Goal: Manage account settings

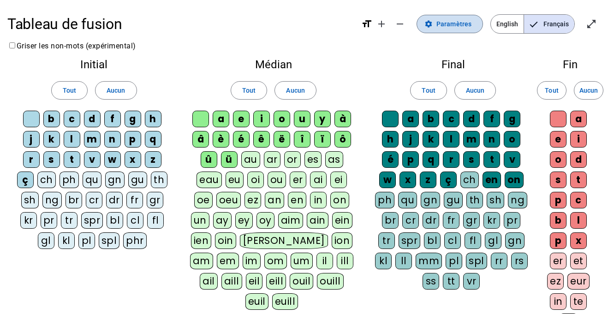
click at [446, 23] on span "Paramètres" at bounding box center [454, 23] width 35 height 11
click at [539, 22] on span "Français" at bounding box center [549, 24] width 50 height 18
click at [503, 26] on span "English" at bounding box center [507, 24] width 33 height 18
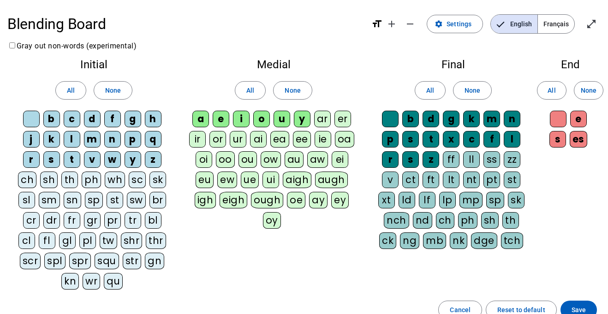
click at [551, 22] on span "Français" at bounding box center [556, 24] width 36 height 18
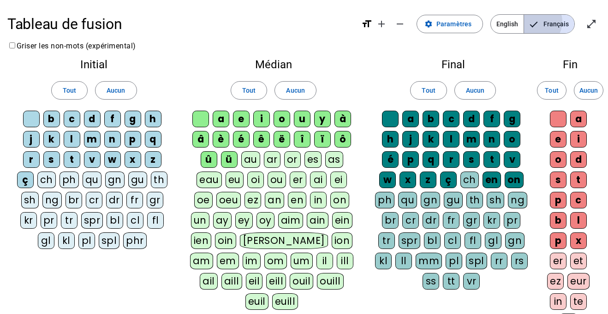
click at [551, 22] on span "Français" at bounding box center [549, 24] width 50 height 18
click at [69, 135] on div "l" at bounding box center [72, 139] width 17 height 17
click at [465, 25] on span "Paramètres" at bounding box center [454, 23] width 35 height 11
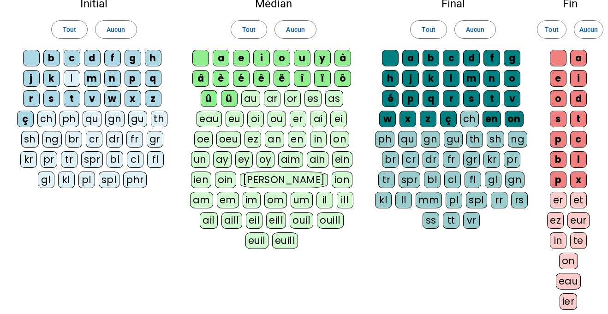
scroll to position [183, 0]
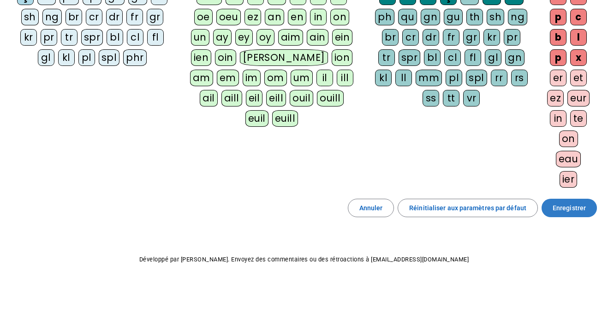
click at [570, 209] on span "Enregistrer" at bounding box center [569, 208] width 33 height 11
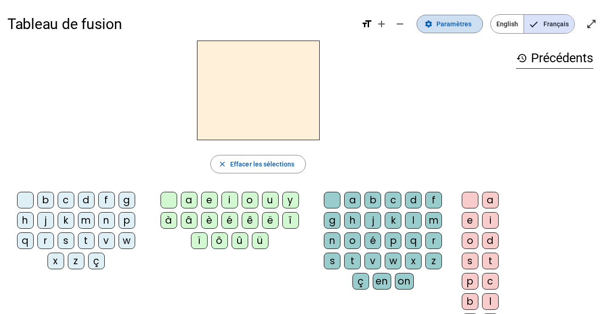
click at [437, 23] on span at bounding box center [450, 24] width 66 height 22
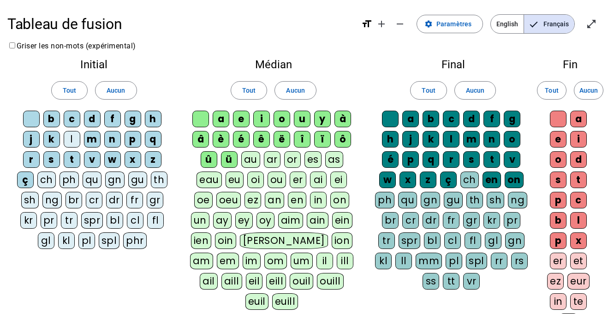
click at [67, 133] on div "l" at bounding box center [72, 139] width 17 height 17
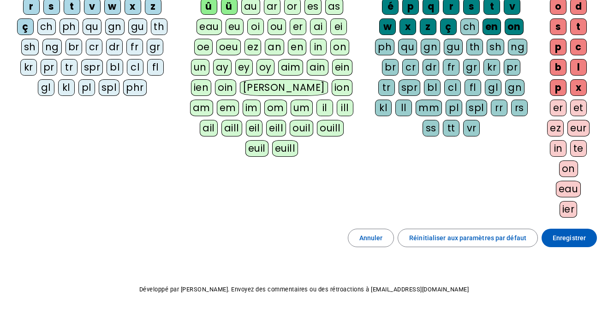
scroll to position [183, 0]
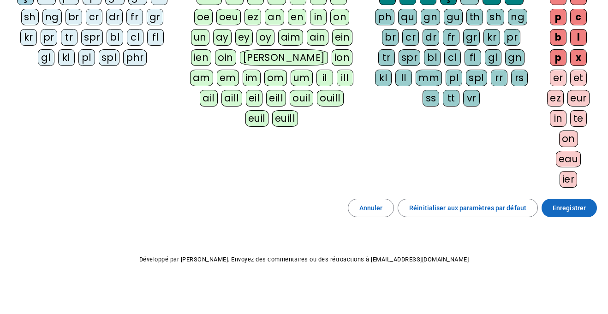
click at [557, 210] on span "Enregistrer" at bounding box center [569, 208] width 33 height 11
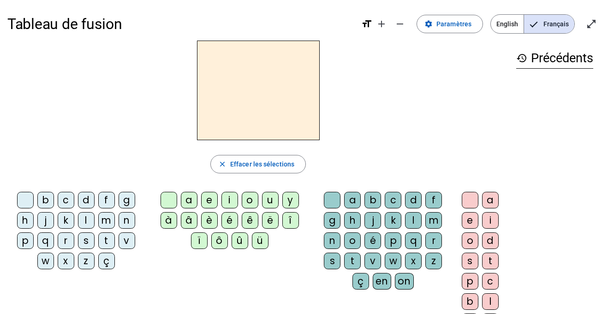
click at [87, 222] on div "l" at bounding box center [86, 220] width 17 height 17
click at [187, 200] on div "a" at bounding box center [189, 200] width 17 height 17
click at [210, 197] on div "e" at bounding box center [209, 200] width 17 height 17
click at [267, 200] on div "u" at bounding box center [270, 200] width 17 height 17
click at [105, 244] on div "t" at bounding box center [106, 241] width 17 height 17
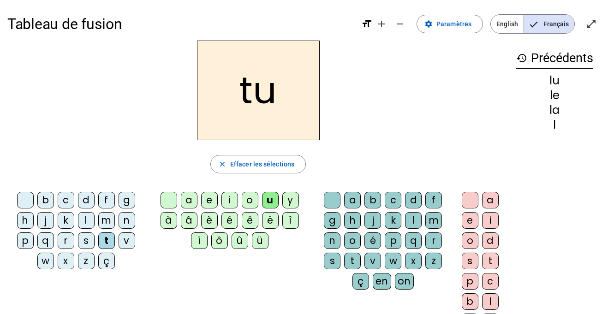
click at [189, 199] on div "a" at bounding box center [189, 200] width 17 height 17
